Goal: Task Accomplishment & Management: Manage account settings

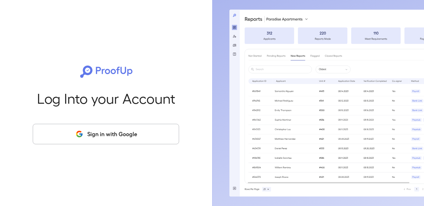
click at [70, 128] on button "Sign in with Google" at bounding box center [106, 134] width 146 height 20
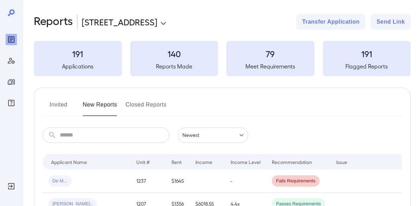
click at [11, 63] on icon "Manage Users" at bounding box center [11, 61] width 7 height 6
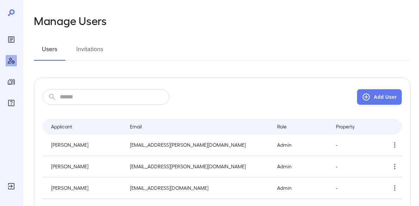
click at [98, 96] on input "text" at bounding box center [115, 96] width 110 height 15
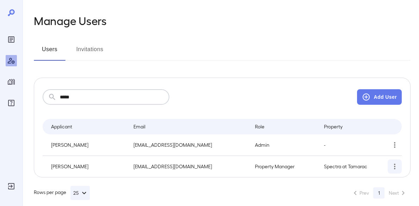
type input "*****"
click at [391, 166] on icon "simple table" at bounding box center [395, 166] width 8 height 8
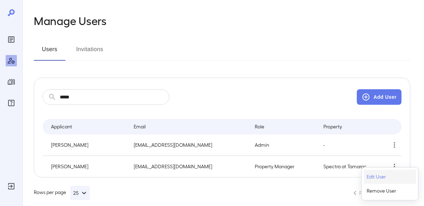
click at [376, 176] on p "Edit User" at bounding box center [376, 176] width 19 height 7
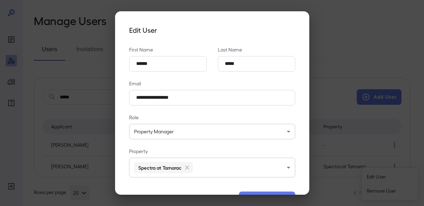
click at [208, 165] on body "**********" at bounding box center [212, 103] width 424 height 206
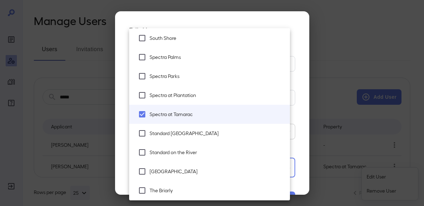
scroll to position [269, 0]
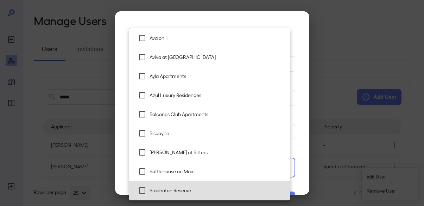
click at [174, 185] on li "Bradenton Reserve" at bounding box center [209, 190] width 161 height 19
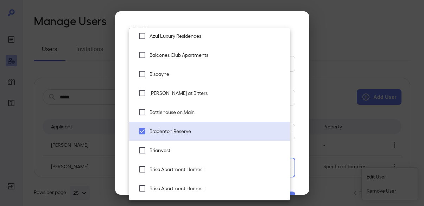
scroll to position [339, 0]
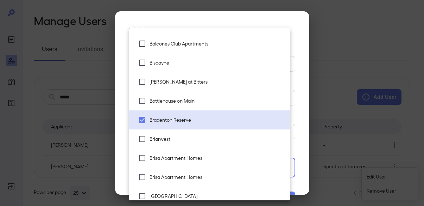
click at [205, 153] on li "Brisa Apartment Homes I" at bounding box center [209, 157] width 161 height 19
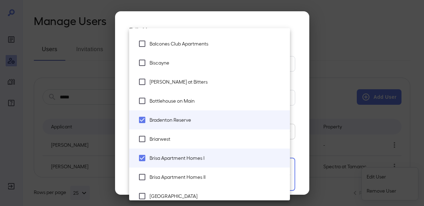
click at [199, 176] on span "Brisa Apartment Homes II" at bounding box center [217, 176] width 135 height 7
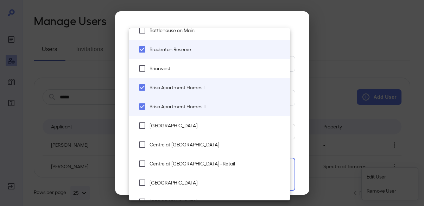
scroll to position [445, 0]
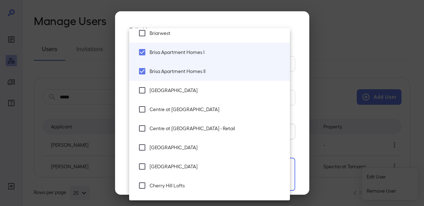
drag, startPoint x: 203, startPoint y: 111, endPoint x: 195, endPoint y: 113, distance: 7.9
click at [203, 111] on span "Centre at [GEOGRAPHIC_DATA]" at bounding box center [217, 109] width 135 height 7
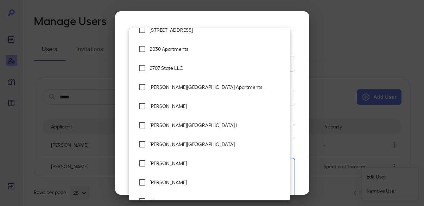
scroll to position [0, 0]
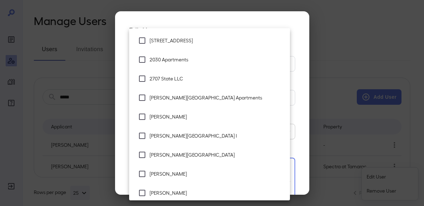
click at [196, 63] on span "2030 Apartments" at bounding box center [217, 59] width 135 height 7
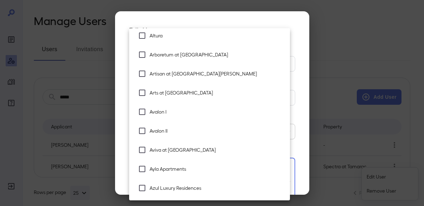
scroll to position [246, 0]
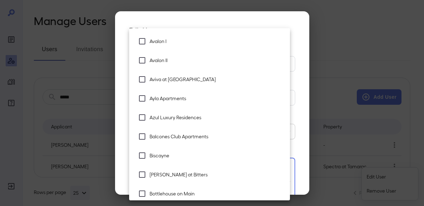
click at [199, 116] on span "Azul Luxury Residences" at bounding box center [217, 117] width 135 height 7
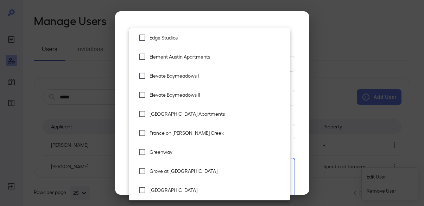
scroll to position [669, 0]
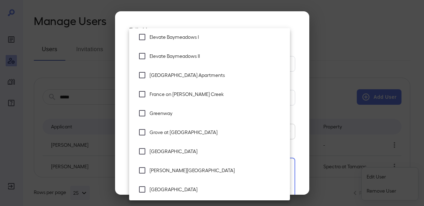
click at [209, 95] on span "France on [PERSON_NAME] Creek" at bounding box center [217, 93] width 135 height 7
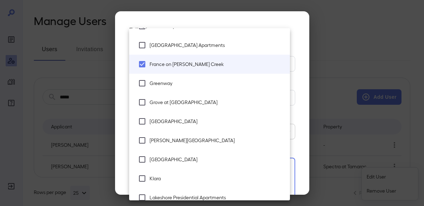
scroll to position [739, 0]
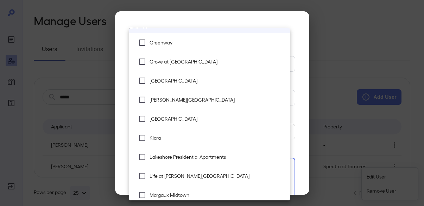
click at [220, 103] on li "[PERSON_NAME][GEOGRAPHIC_DATA]" at bounding box center [209, 99] width 161 height 19
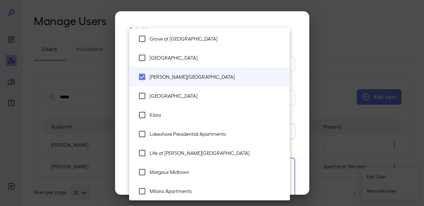
scroll to position [775, 0]
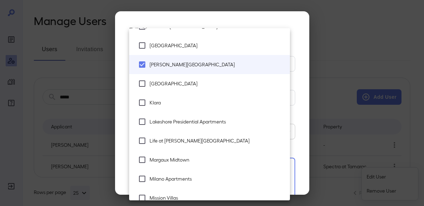
click at [223, 121] on span "Lakeshore Presidential Apartments" at bounding box center [217, 121] width 135 height 7
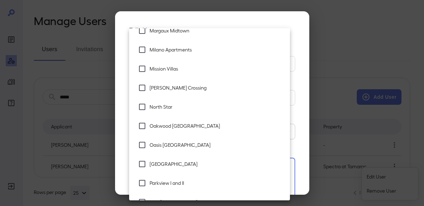
scroll to position [916, 0]
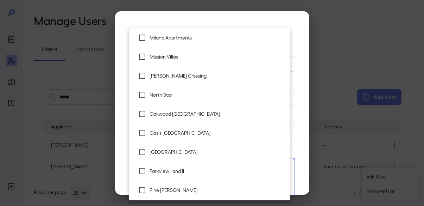
click at [226, 111] on span "Oakwood [GEOGRAPHIC_DATA]" at bounding box center [217, 113] width 135 height 7
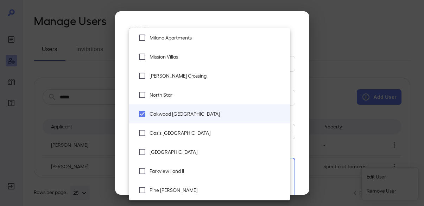
click at [211, 137] on li "Oasis [GEOGRAPHIC_DATA]" at bounding box center [209, 132] width 161 height 19
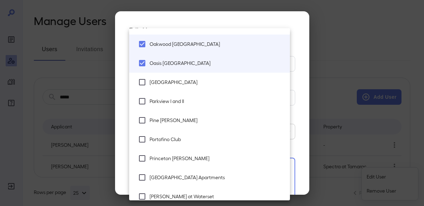
scroll to position [986, 0]
click at [218, 105] on li "Parkview I and II" at bounding box center [209, 100] width 161 height 19
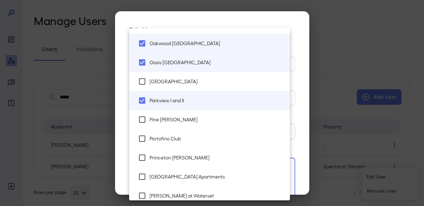
click at [215, 121] on span "Pine [PERSON_NAME]" at bounding box center [217, 119] width 135 height 7
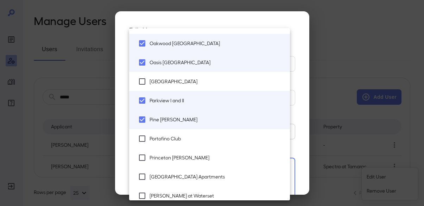
click at [212, 141] on span "Portofino Club" at bounding box center [217, 138] width 135 height 7
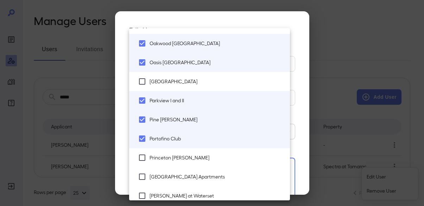
click at [212, 139] on span "Portofino Club" at bounding box center [217, 138] width 135 height 7
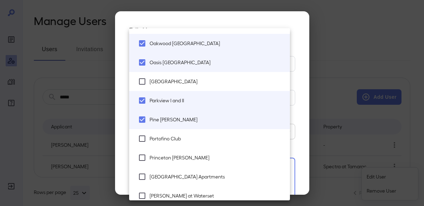
scroll to position [1021, 0]
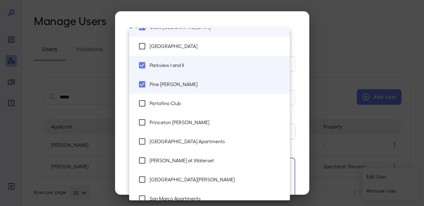
click at [218, 126] on li "Princeton [PERSON_NAME]" at bounding box center [209, 122] width 161 height 19
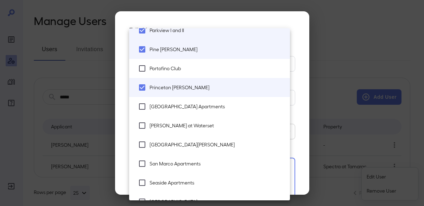
scroll to position [1056, 0]
click at [225, 163] on span "San Marco Apartments" at bounding box center [217, 163] width 135 height 7
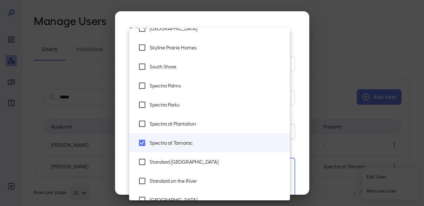
scroll to position [1268, 0]
click at [213, 120] on span "Spectra at Plantation" at bounding box center [217, 122] width 135 height 7
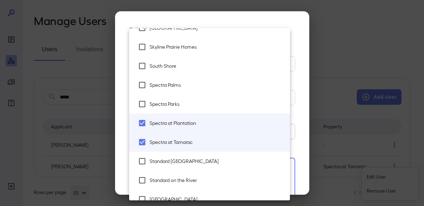
click at [216, 89] on li "Spectra Palms" at bounding box center [209, 84] width 161 height 19
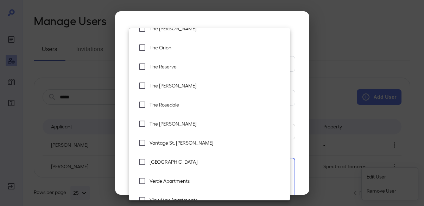
scroll to position [1549, 0]
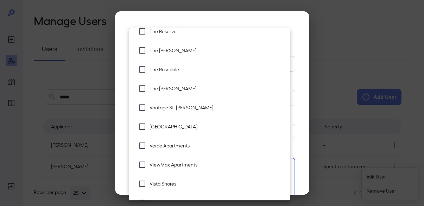
click at [210, 124] on span "[GEOGRAPHIC_DATA]" at bounding box center [217, 126] width 135 height 7
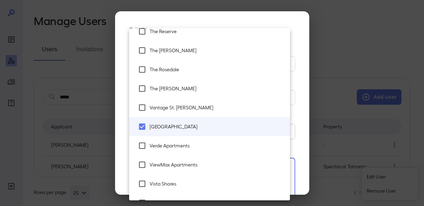
click at [207, 161] on li "ViewMax Apartments" at bounding box center [209, 164] width 161 height 19
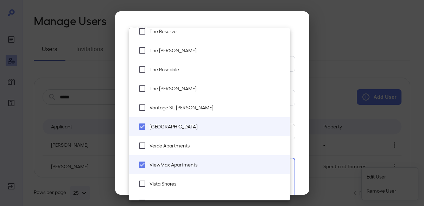
click at [194, 179] on li "Vista Shores" at bounding box center [209, 183] width 161 height 19
type input "**********"
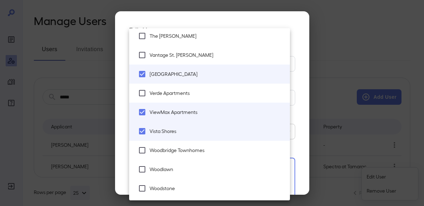
scroll to position [1602, 0]
click at [294, 127] on div at bounding box center [212, 103] width 424 height 206
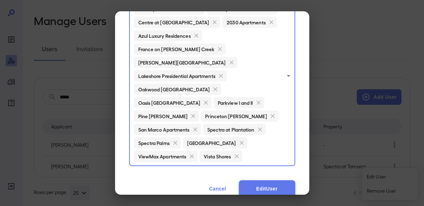
scroll to position [172, 0]
click at [284, 180] on button "Edit User" at bounding box center [267, 188] width 56 height 17
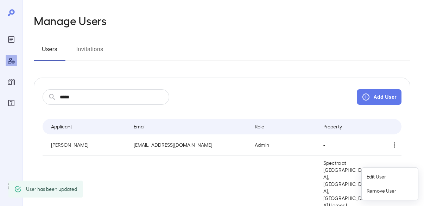
drag, startPoint x: -18, startPoint y: 81, endPoint x: -53, endPoint y: 77, distance: 35.9
click at [0, 77] on html "Manage Users Users Invitations ​ ***** ​ Add User Applicant Email Role Property…" at bounding box center [212, 103] width 424 height 206
drag, startPoint x: 91, startPoint y: 96, endPoint x: 4, endPoint y: 85, distance: 88.1
click at [5, 85] on div at bounding box center [212, 103] width 424 height 206
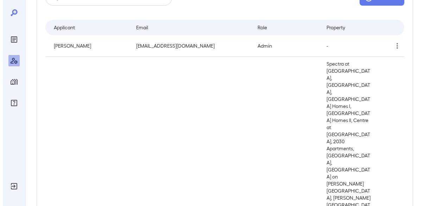
scroll to position [0, 0]
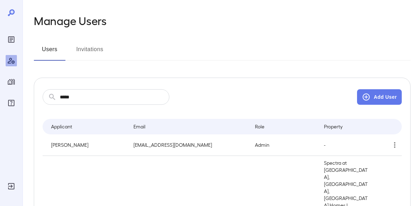
drag, startPoint x: 93, startPoint y: 100, endPoint x: 21, endPoint y: 86, distance: 73.5
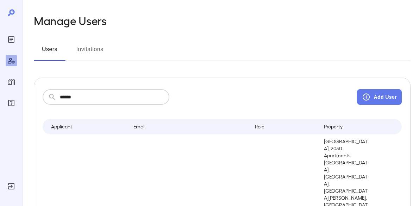
type input "******"
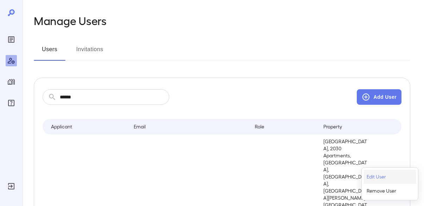
click at [380, 179] on p "Edit User" at bounding box center [376, 176] width 19 height 7
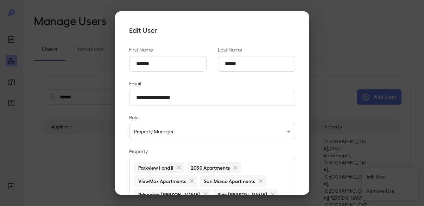
click at [278, 173] on body "**********" at bounding box center [212, 103] width 424 height 206
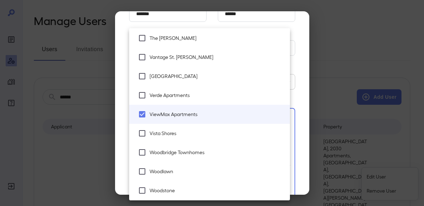
scroll to position [915, 0]
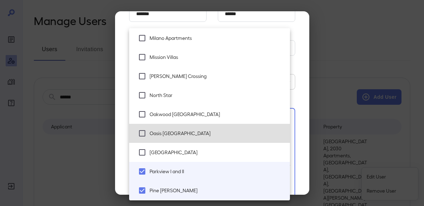
click at [197, 134] on span "Oasis [GEOGRAPHIC_DATA]" at bounding box center [217, 133] width 135 height 7
type input "**********"
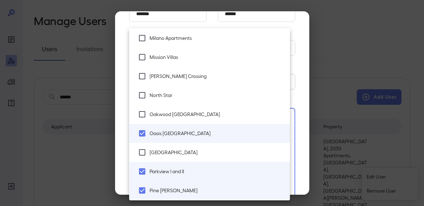
click at [301, 145] on div at bounding box center [212, 103] width 424 height 206
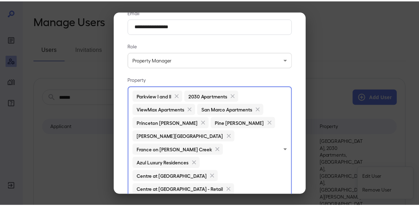
scroll to position [92, 0]
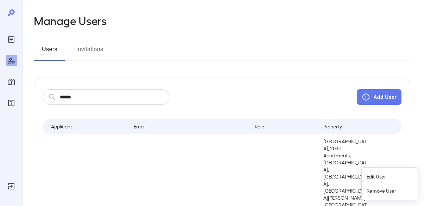
click at [104, 83] on div at bounding box center [212, 103] width 424 height 206
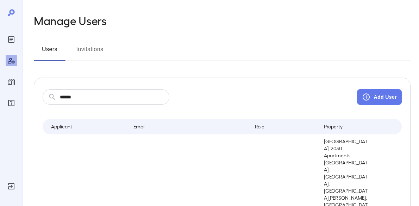
click at [87, 71] on div "Manage Users Users Invitations ​ ****** ​ Add User Applicant Email Role Propert…" at bounding box center [222, 180] width 377 height 333
